Goal: Task Accomplishment & Management: Manage account settings

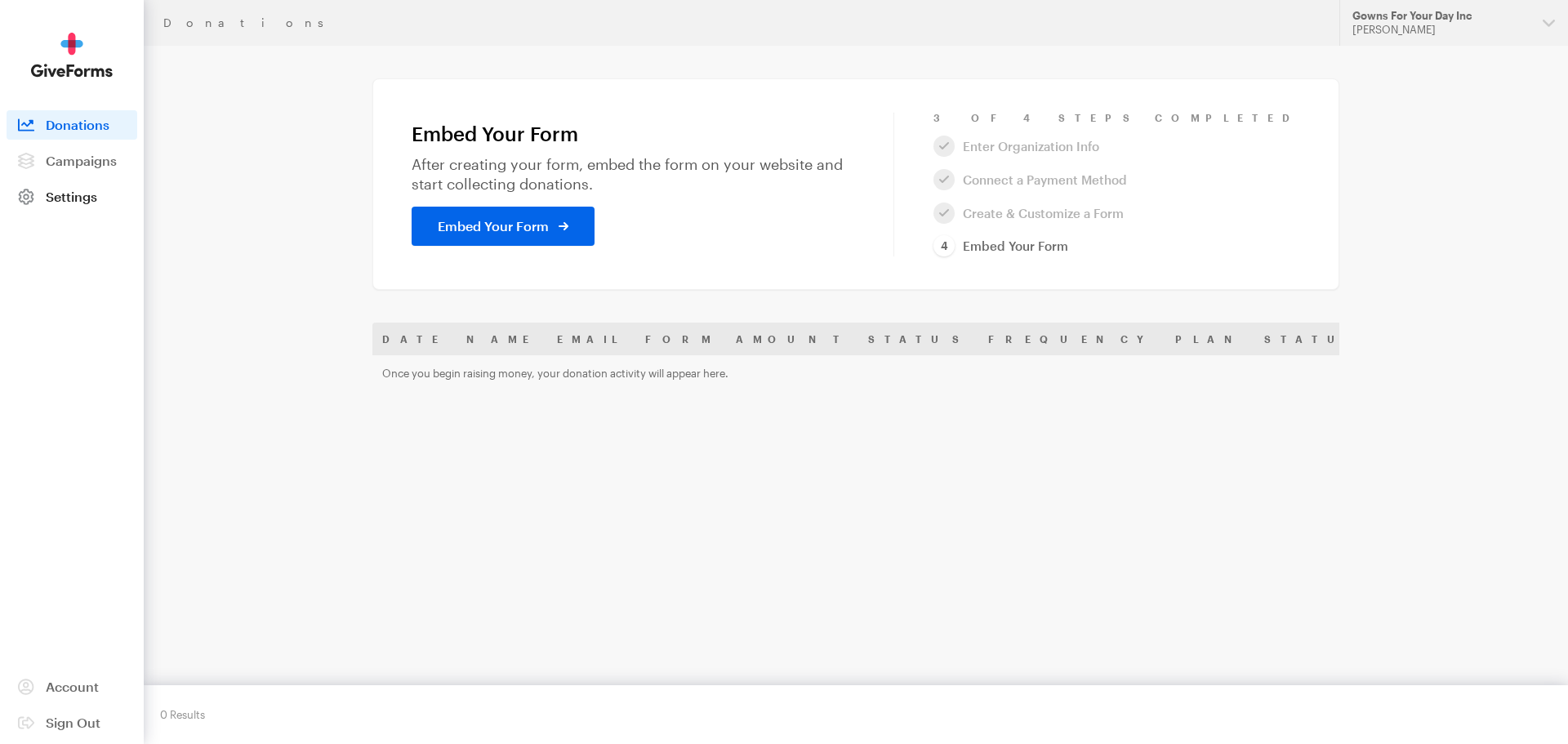
click at [74, 204] on link "Settings" at bounding box center [72, 197] width 131 height 29
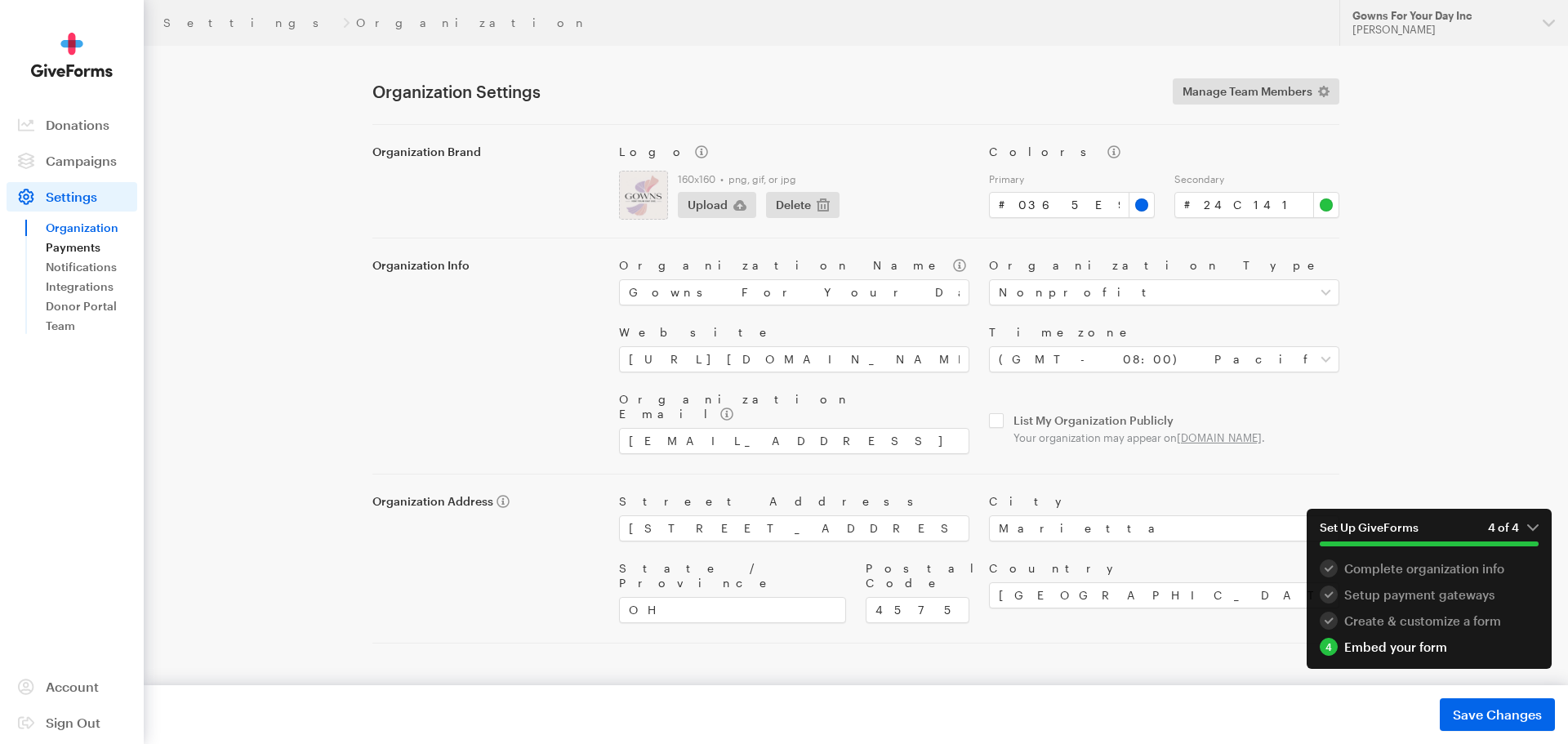
click at [76, 247] on link "Payments" at bounding box center [91, 247] width 91 height 20
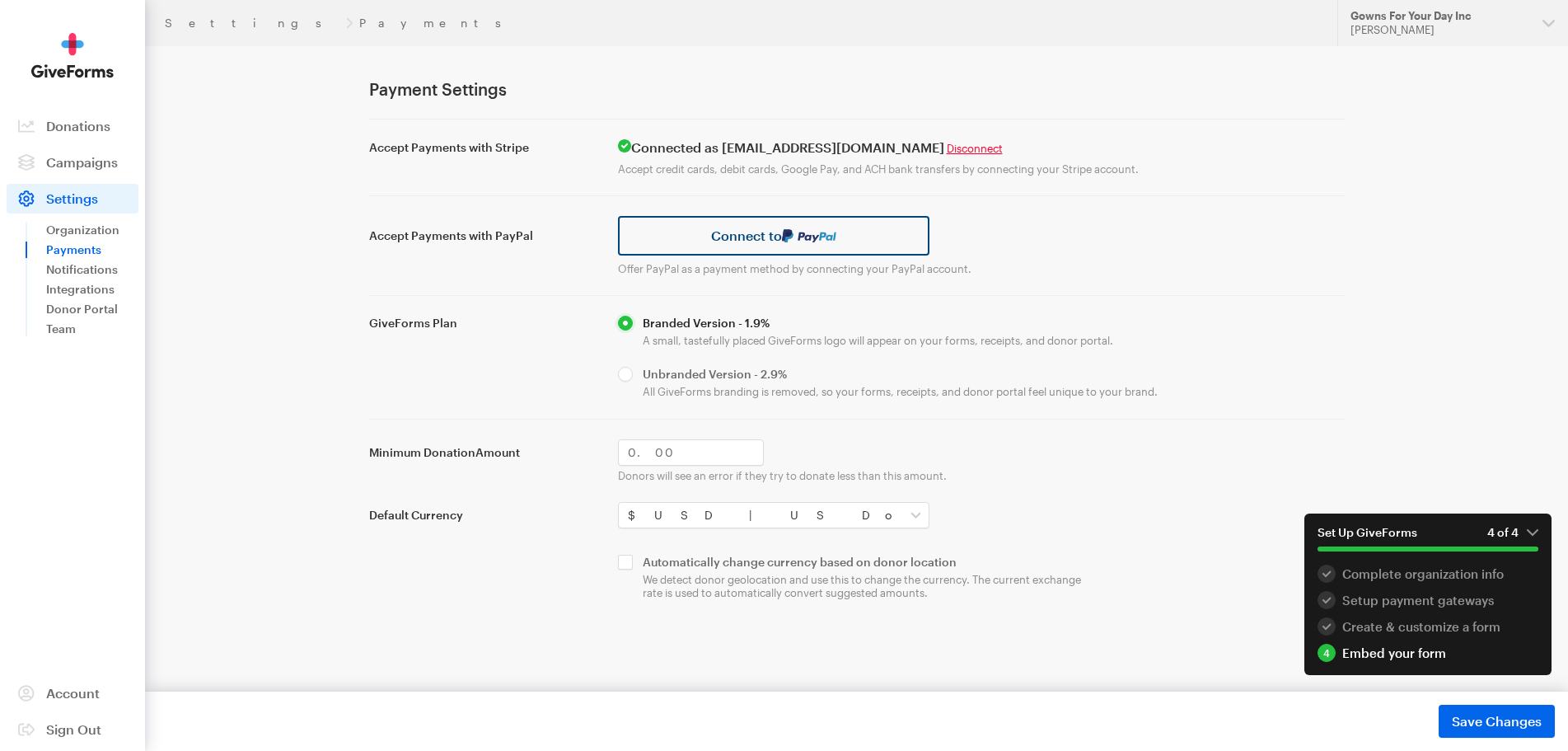
click at [761, 245] on link "Connect to" at bounding box center [774, 235] width 312 height 39
